Goal: Information Seeking & Learning: Learn about a topic

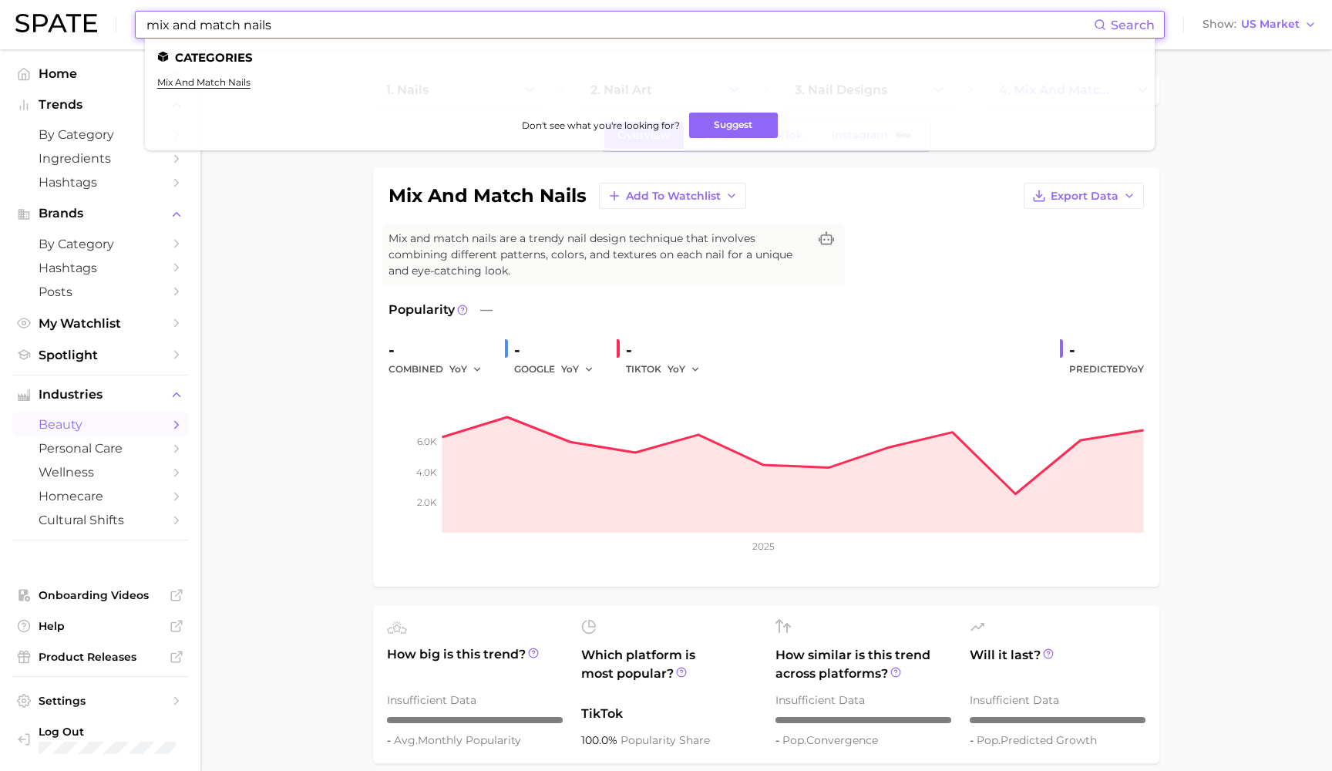
click at [384, 29] on input "mix and match nails" at bounding box center [619, 25] width 949 height 26
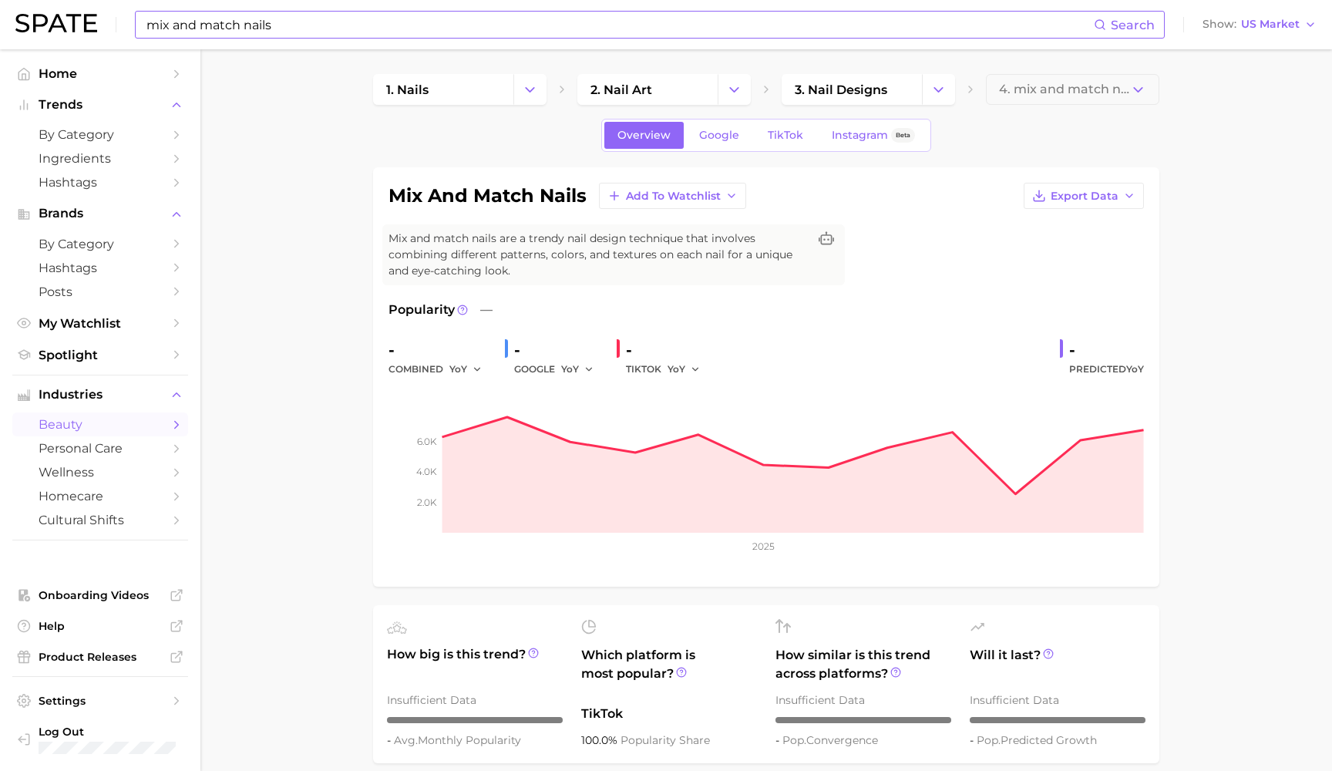
click at [207, 30] on input "mix and match nails" at bounding box center [619, 25] width 949 height 26
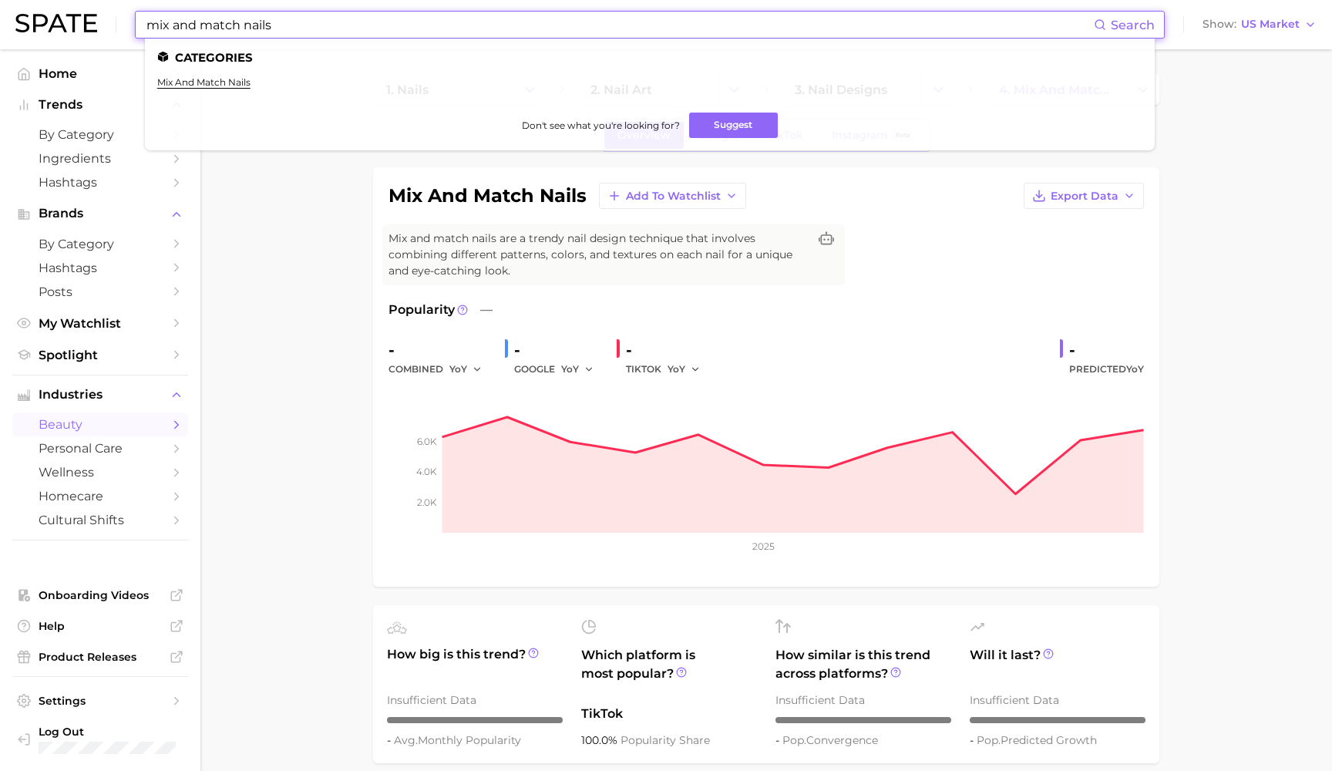
drag, startPoint x: 222, startPoint y: 26, endPoint x: 143, endPoint y: 22, distance: 79.5
click at [143, 22] on div "mix and match nails Search Categories mix and match nails Don't see what you're…" at bounding box center [650, 25] width 1030 height 28
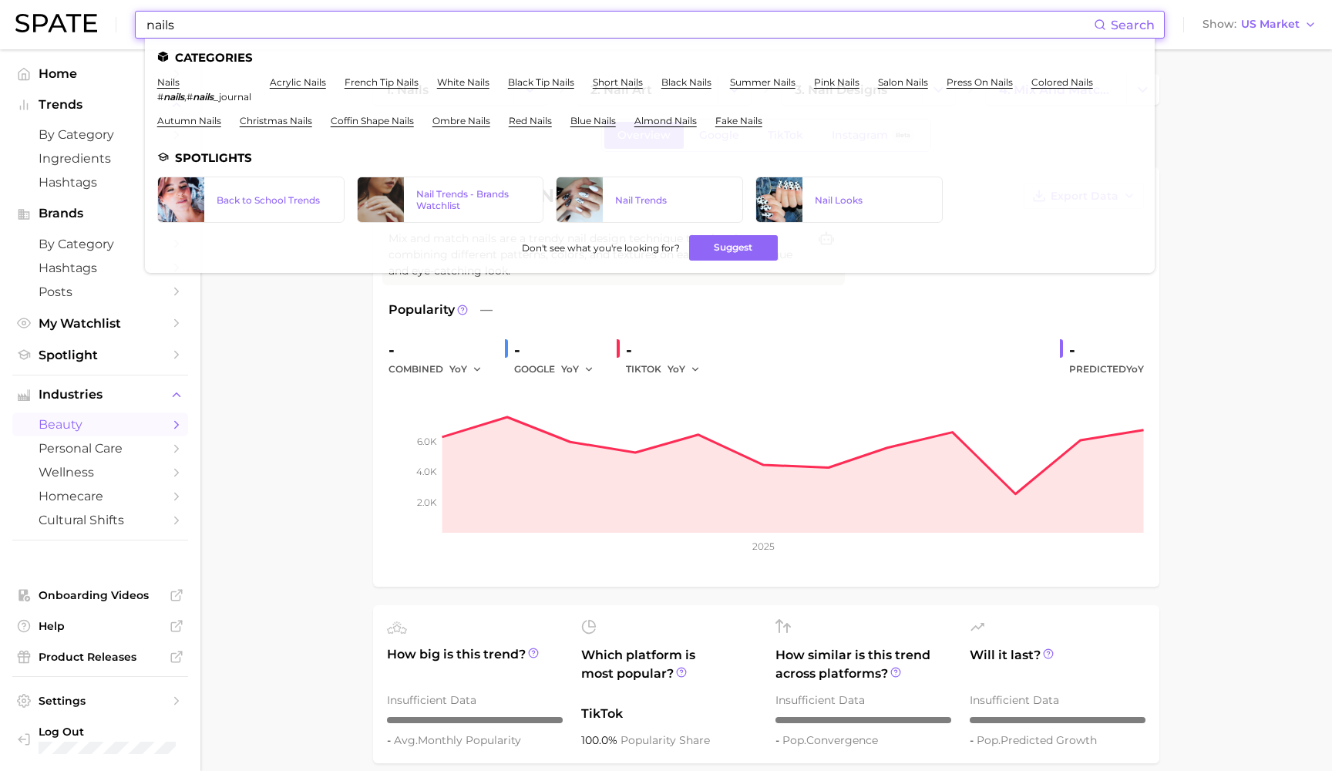
click at [146, 25] on input "nails" at bounding box center [619, 25] width 949 height 26
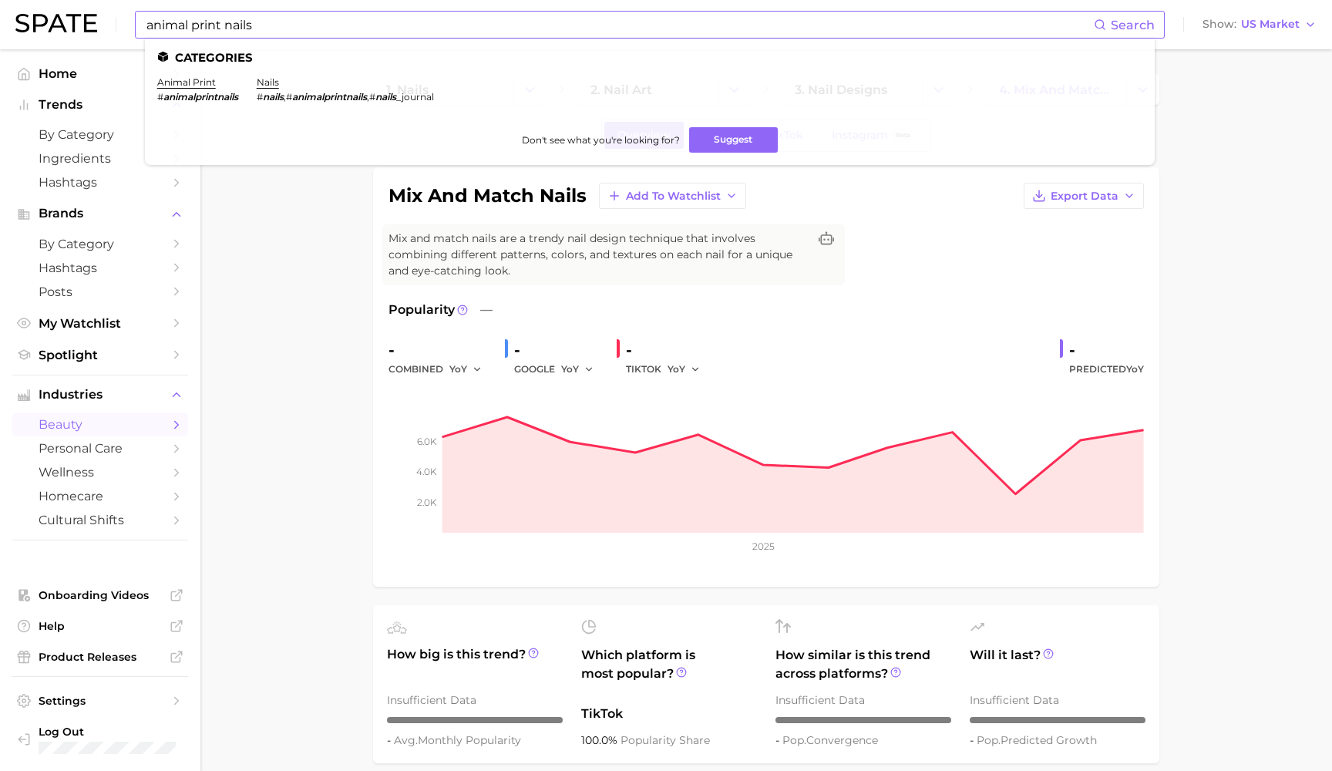
click at [210, 94] on em "animalprintnails" at bounding box center [200, 97] width 75 height 12
drag, startPoint x: 181, startPoint y: 25, endPoint x: 140, endPoint y: 25, distance: 41.6
click at [140, 25] on div "animal print nails Search Categories animal print # animalprintnails nails # na…" at bounding box center [650, 25] width 1030 height 28
click at [203, 83] on link "cheetah print nails" at bounding box center [201, 82] width 89 height 12
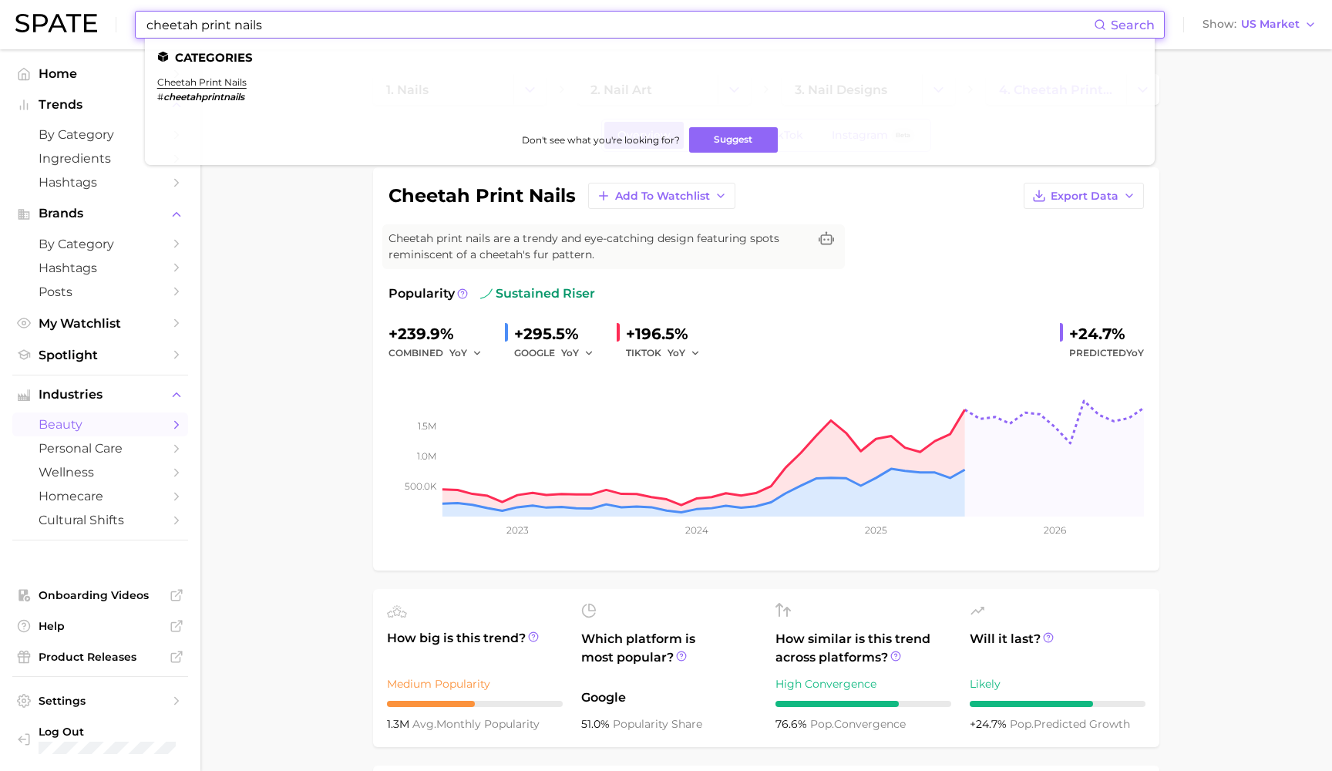
click at [199, 25] on input "cheetah print nails" at bounding box center [619, 25] width 949 height 26
drag, startPoint x: 189, startPoint y: 26, endPoint x: 140, endPoint y: 25, distance: 49.3
click at [140, 25] on div "cheetah print nails Search Categories cheetah print nails # cheetahprintnails D…" at bounding box center [650, 25] width 1030 height 28
click at [210, 79] on link "leopard nails" at bounding box center [188, 82] width 63 height 12
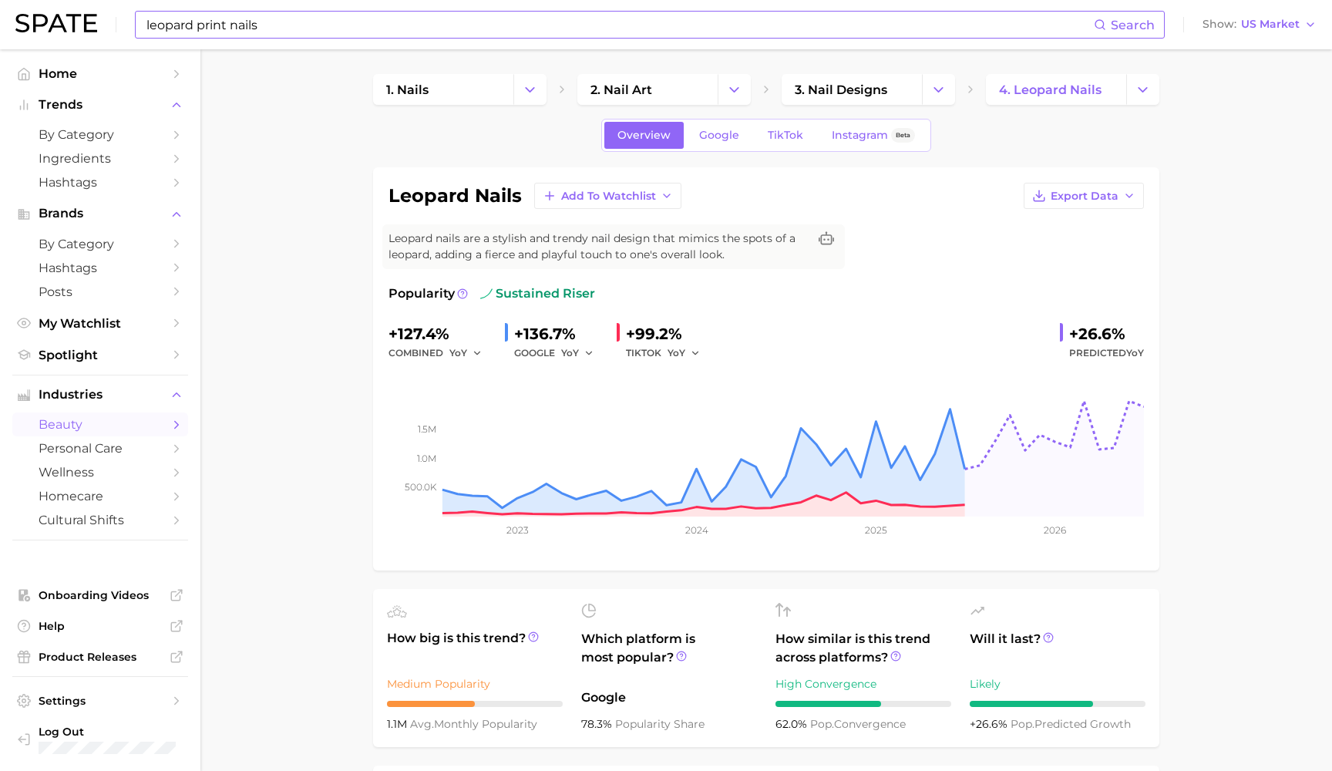
click at [329, 17] on input "leopard print nails" at bounding box center [619, 25] width 949 height 26
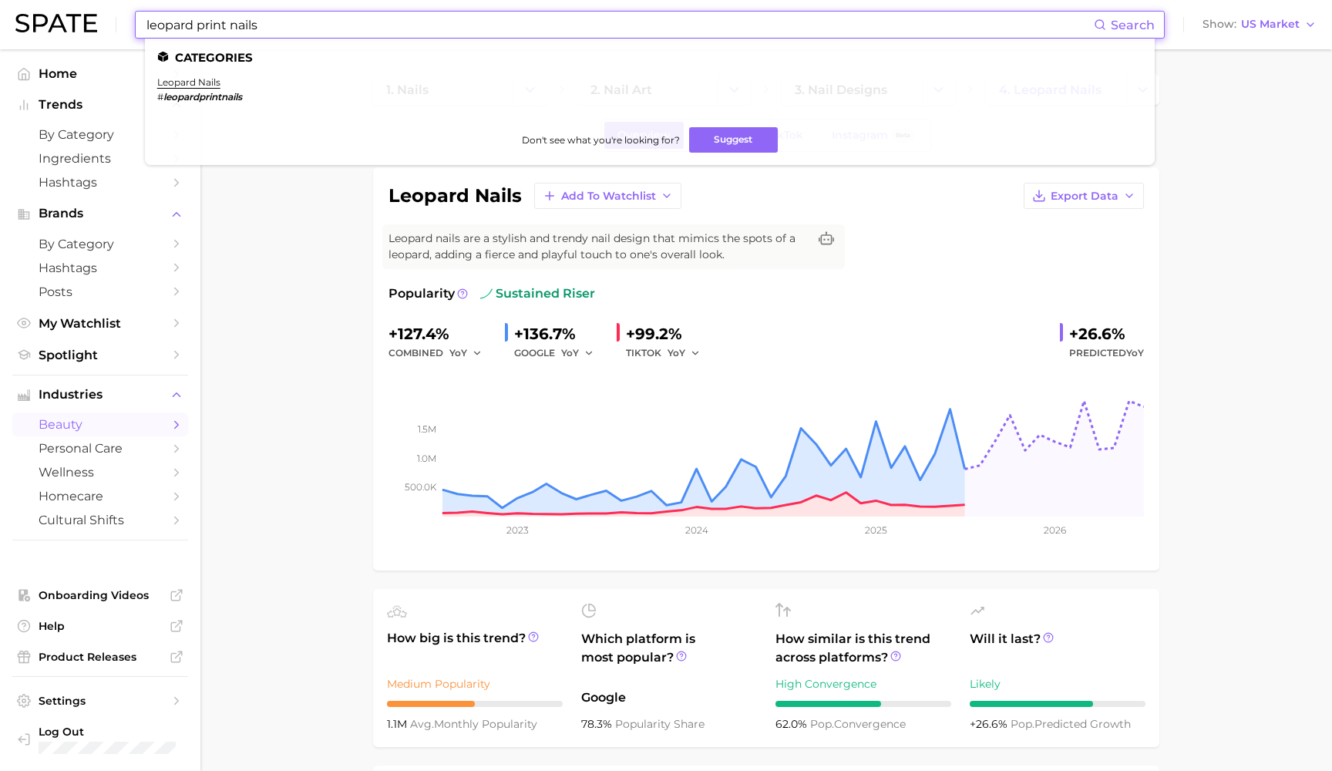
drag, startPoint x: 214, startPoint y: 25, endPoint x: 141, endPoint y: 23, distance: 72.5
click at [141, 23] on div "leopard print nails Search Categories leopard nails # leopardprintnails Don't s…" at bounding box center [650, 25] width 1030 height 28
type input "tortoise nails"
click at [250, 80] on link "tortoise shell nails" at bounding box center [282, 82] width 86 height 12
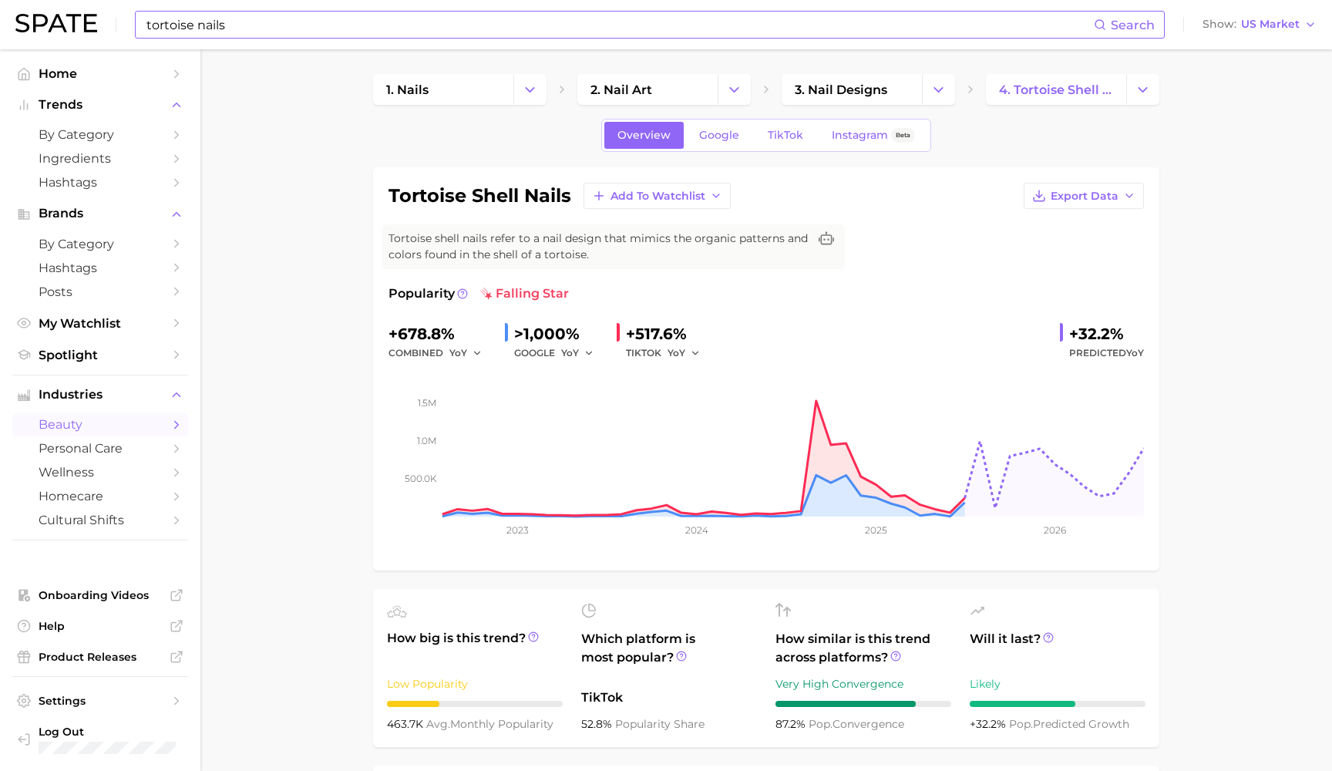
click at [187, 22] on input "tortoise nails" at bounding box center [619, 25] width 949 height 26
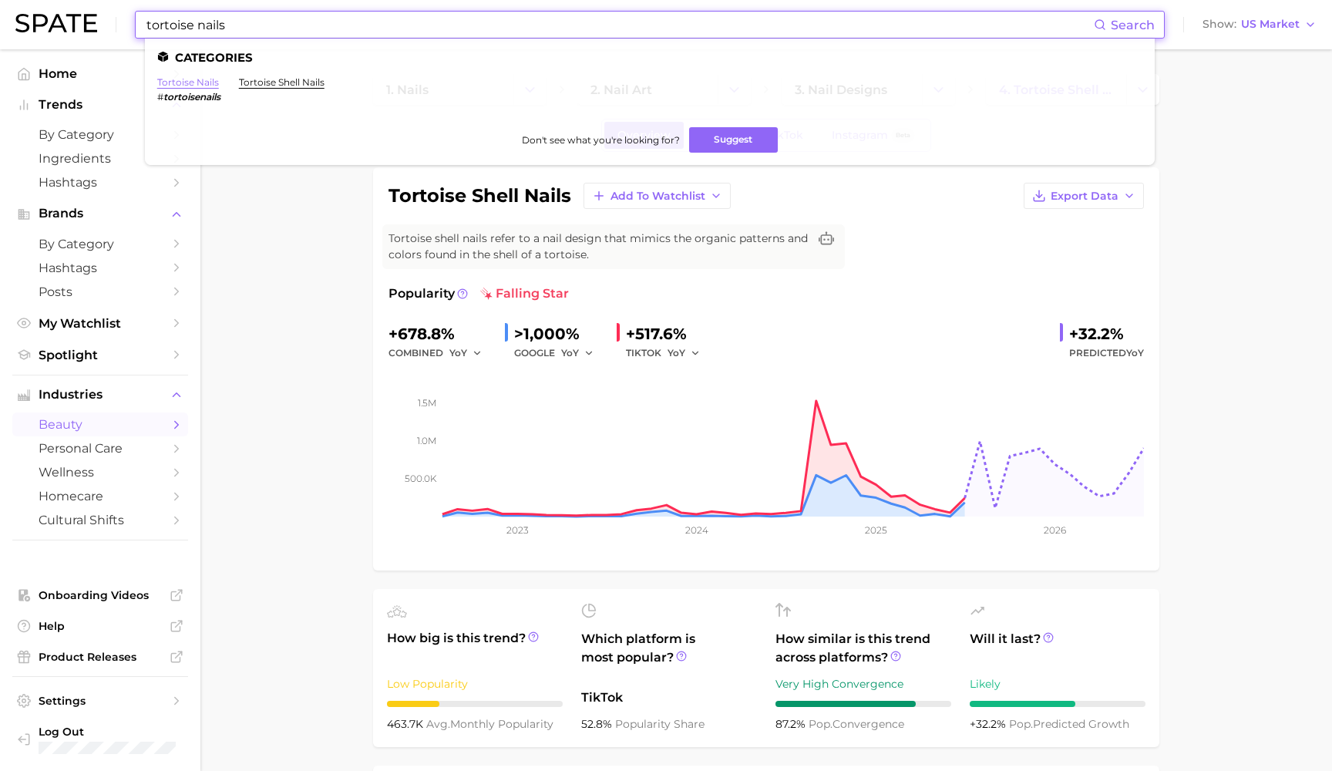
click at [197, 82] on link "tortoise nails" at bounding box center [188, 82] width 62 height 12
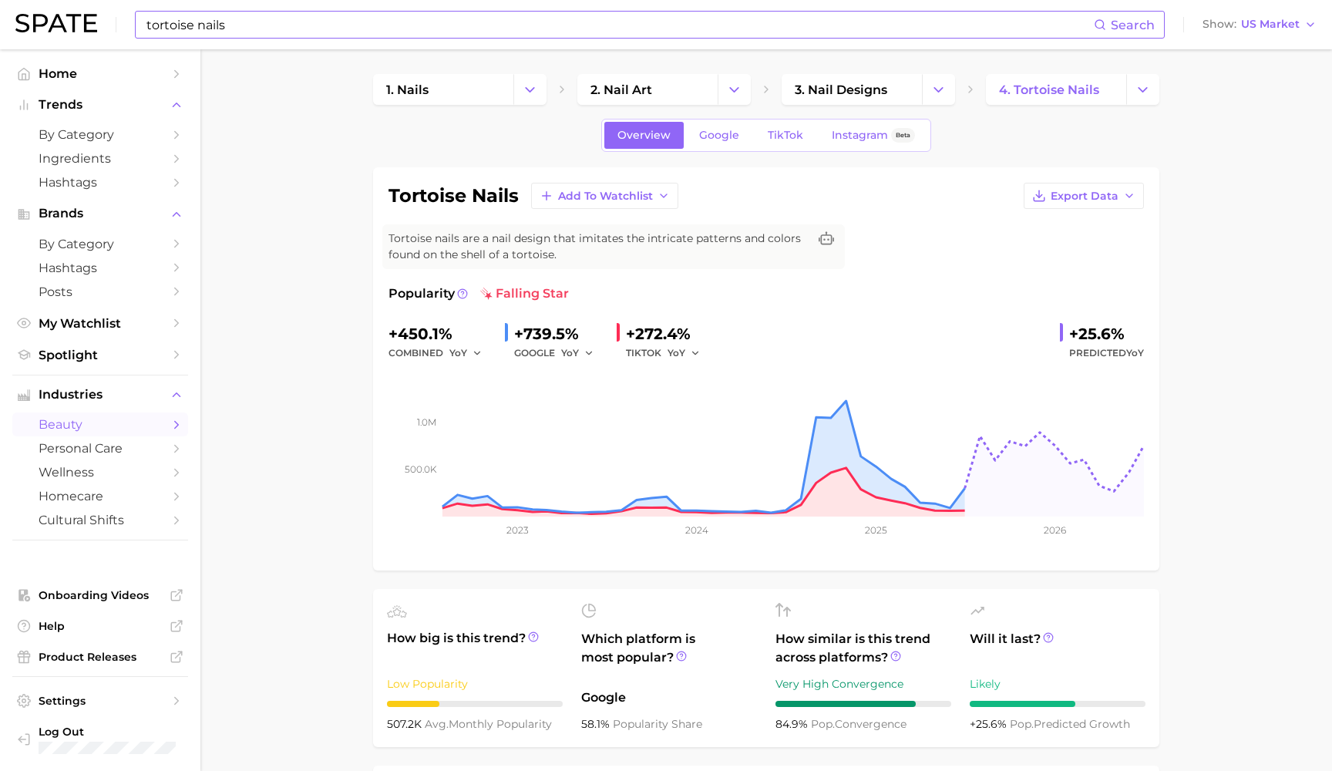
click at [187, 25] on input "tortoise nails" at bounding box center [619, 25] width 949 height 26
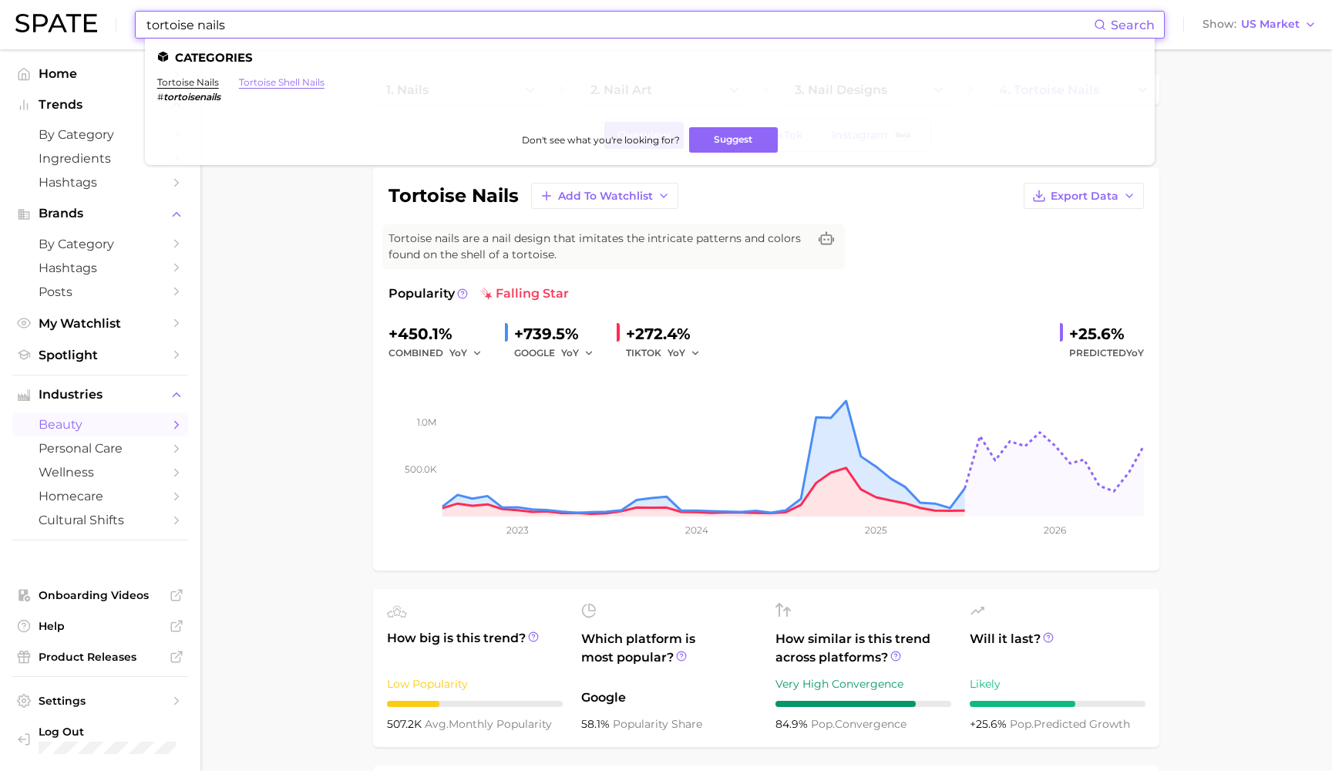
click at [284, 78] on link "tortoise shell nails" at bounding box center [282, 82] width 86 height 12
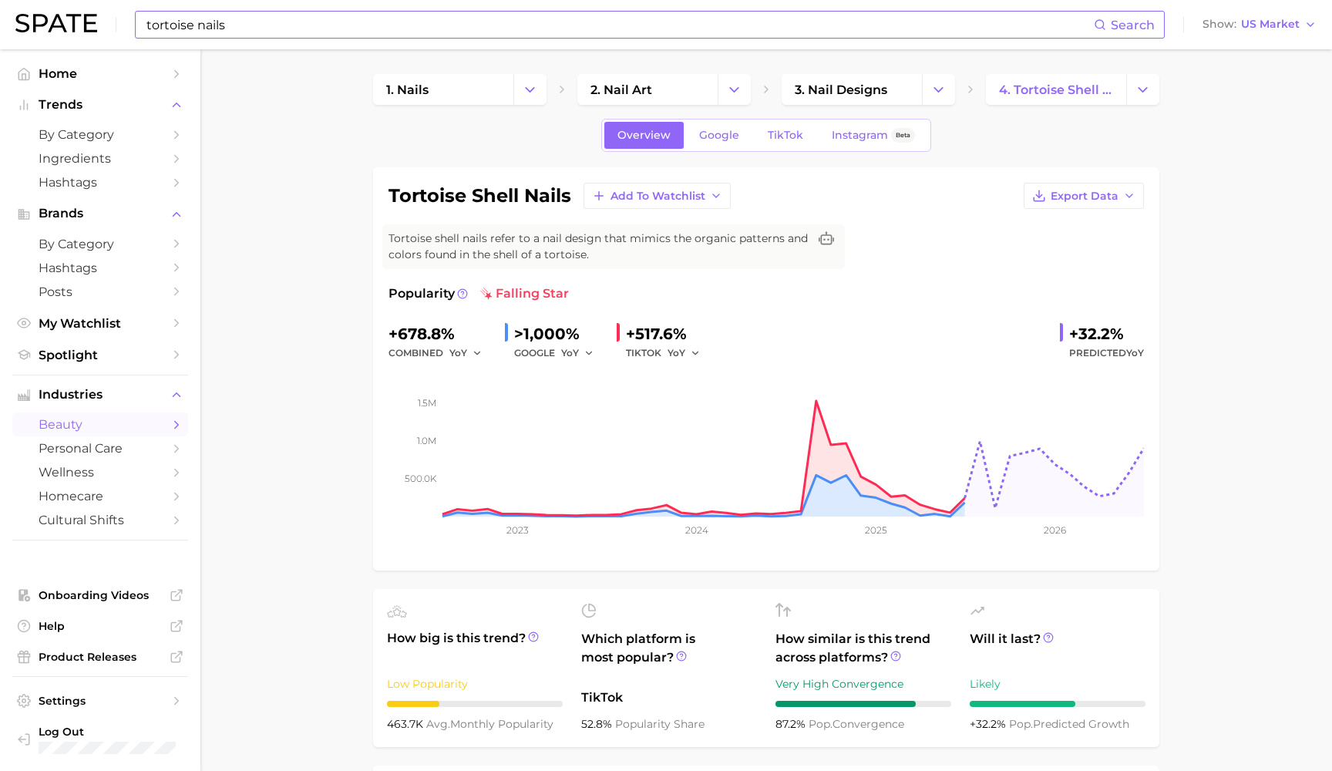
click at [192, 25] on input "tortoise nails" at bounding box center [619, 25] width 949 height 26
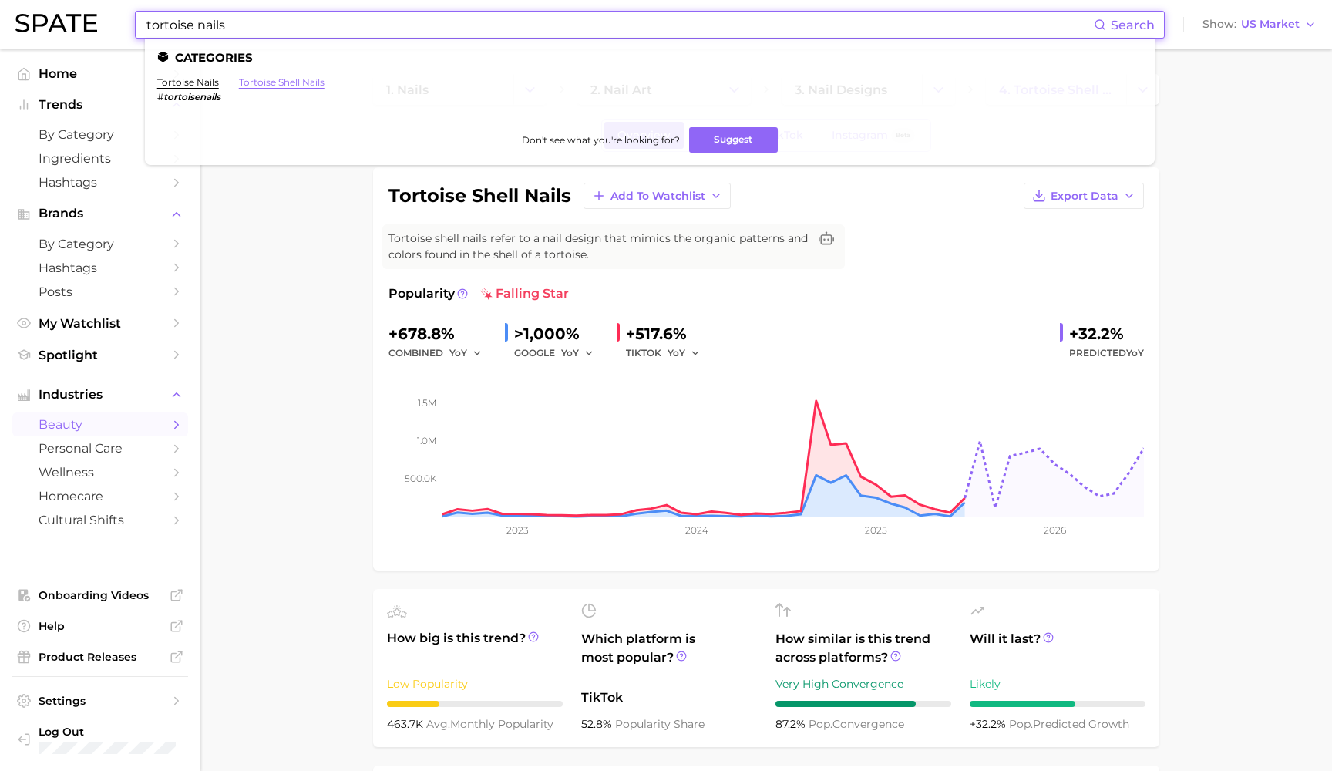
click at [254, 79] on link "tortoise shell nails" at bounding box center [282, 82] width 86 height 12
